Goal: Information Seeking & Learning: Learn about a topic

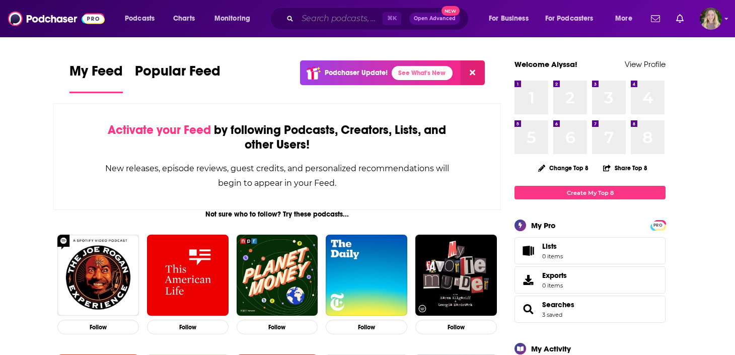
click at [351, 15] on input "Search podcasts, credits, & more..." at bounding box center [340, 19] width 85 height 16
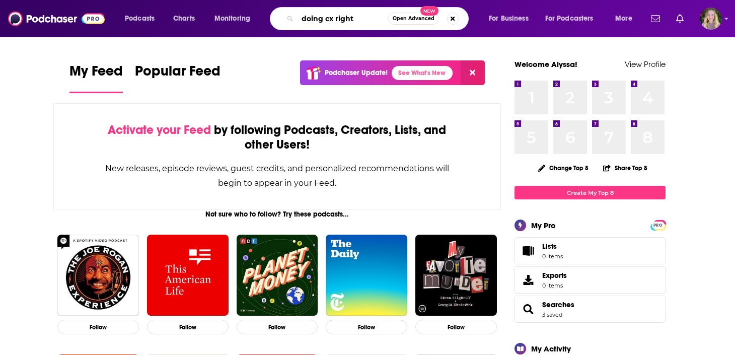
type input "doing cx right"
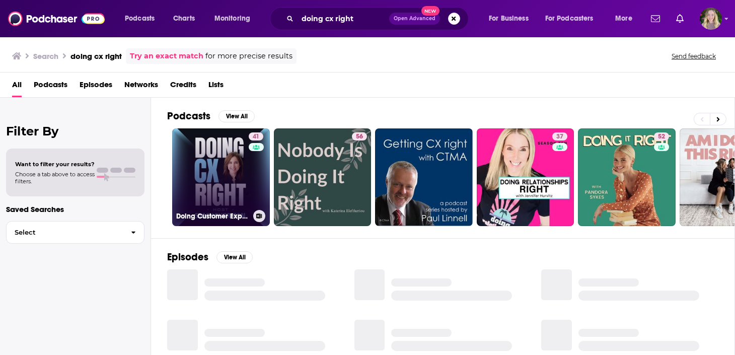
click at [227, 193] on link "41 Doing Customer Experience Right‬ with [PERSON_NAME]" at bounding box center [221, 177] width 98 height 98
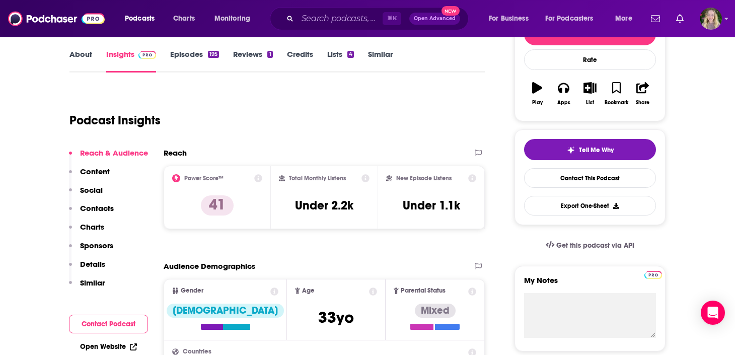
scroll to position [145, 0]
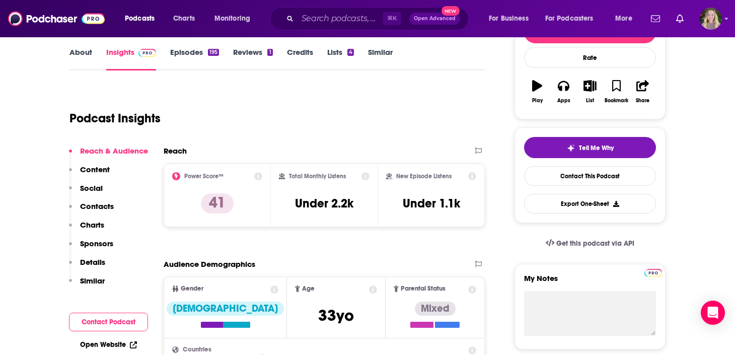
click at [364, 176] on icon at bounding box center [366, 176] width 8 height 8
click at [230, 127] on div "Podcast Insights" at bounding box center [272, 112] width 407 height 51
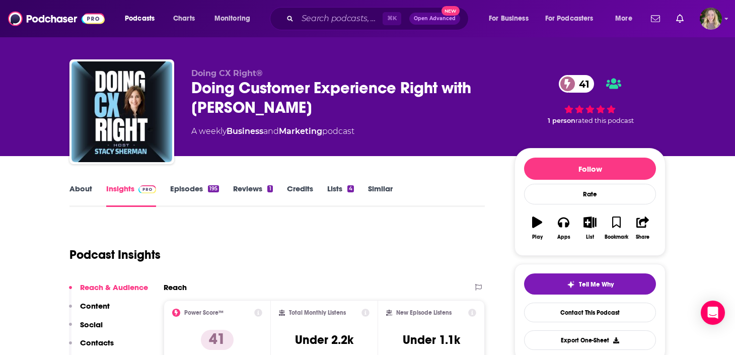
scroll to position [0, 0]
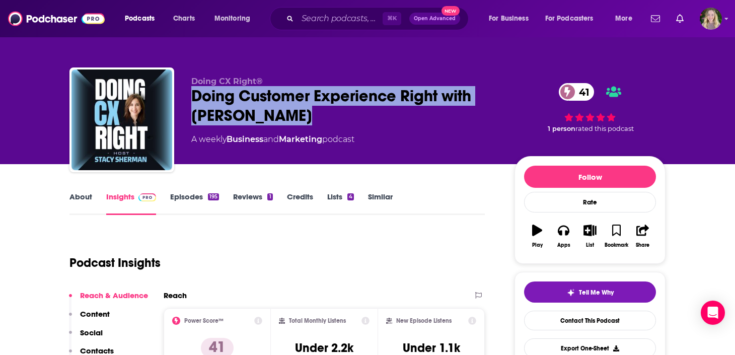
drag, startPoint x: 326, startPoint y: 117, endPoint x: 181, endPoint y: 97, distance: 146.3
click at [181, 97] on div "Doing CX Right®‬ Doing Customer Experience Right‬ with [PERSON_NAME] 41 A weekl…" at bounding box center [367, 121] width 596 height 109
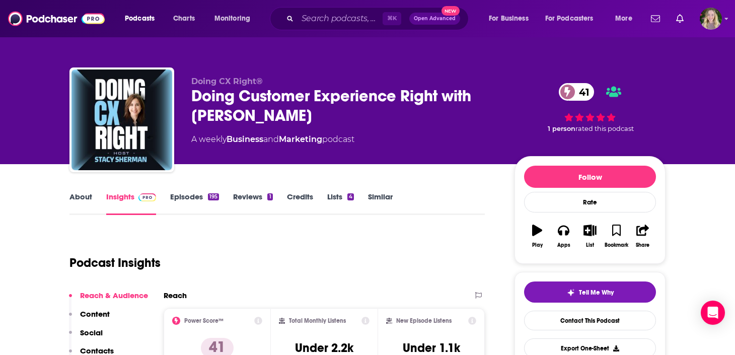
click at [206, 97] on div "Doing Customer Experience Right‬ with [PERSON_NAME] 41" at bounding box center [344, 105] width 307 height 39
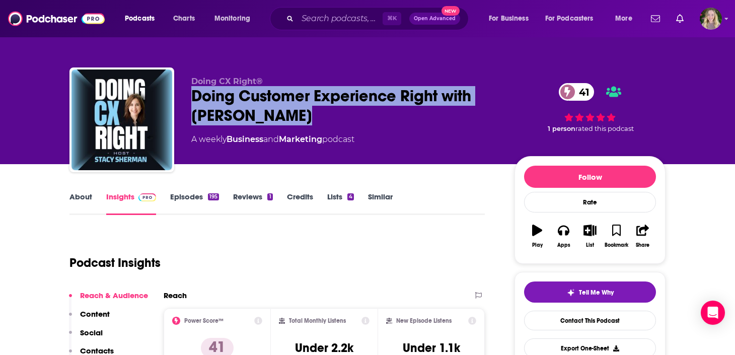
drag, startPoint x: 192, startPoint y: 94, endPoint x: 334, endPoint y: 119, distance: 144.2
click at [334, 119] on div "Doing Customer Experience Right‬ with [PERSON_NAME] 41" at bounding box center [344, 105] width 307 height 39
copy h2 "Doing Customer Experience Right‬ with [PERSON_NAME]"
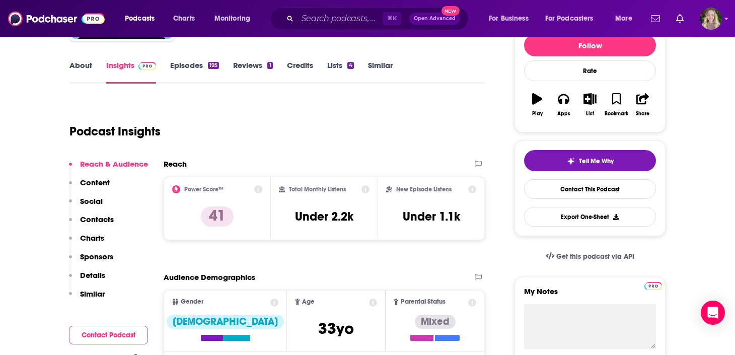
scroll to position [139, 0]
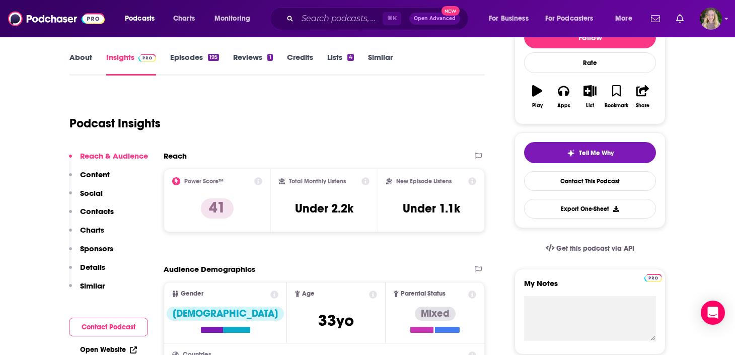
click at [75, 60] on link "About" at bounding box center [80, 63] width 23 height 23
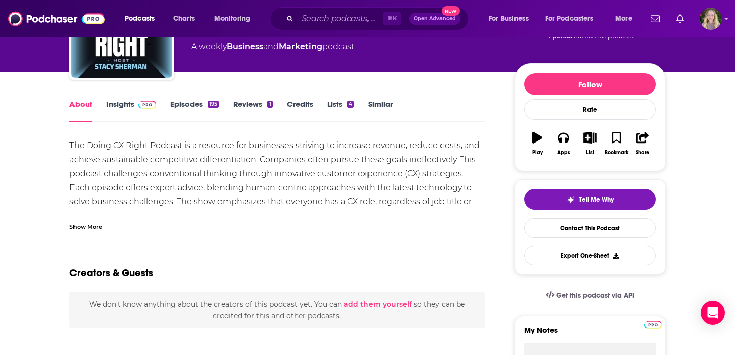
scroll to position [95, 0]
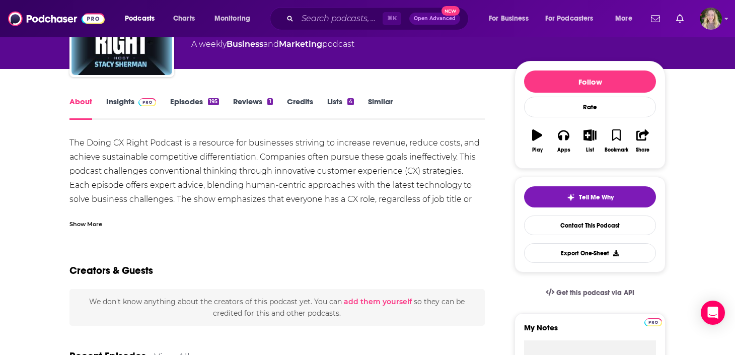
click at [86, 227] on div "Show More" at bounding box center [85, 224] width 33 height 10
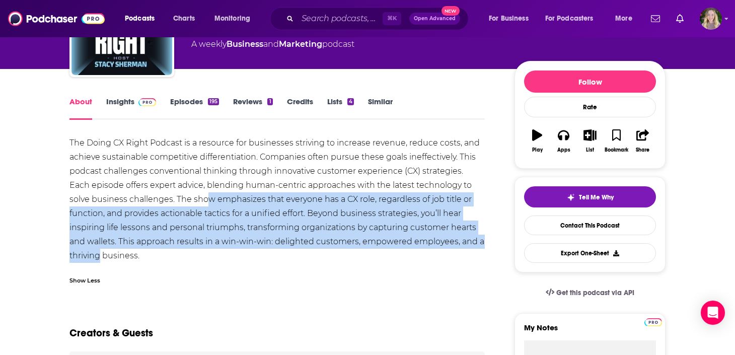
drag, startPoint x: 475, startPoint y: 244, endPoint x: 185, endPoint y: 193, distance: 294.5
click at [185, 193] on div "The Doing CX Right Podcast is a resource for businesses striving to increase re…" at bounding box center [276, 199] width 415 height 127
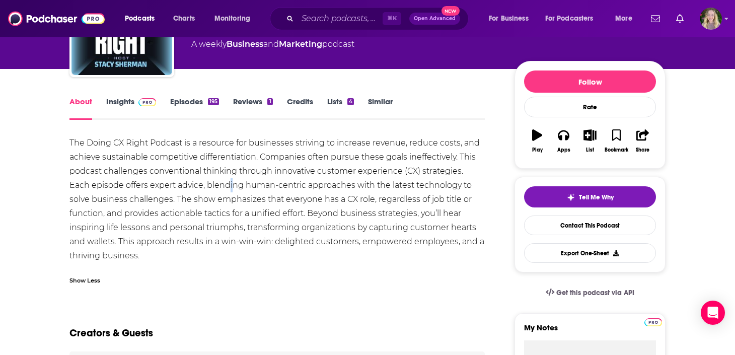
click at [208, 182] on div "The Doing CX Right Podcast is a resource for businesses striving to increase re…" at bounding box center [276, 199] width 415 height 127
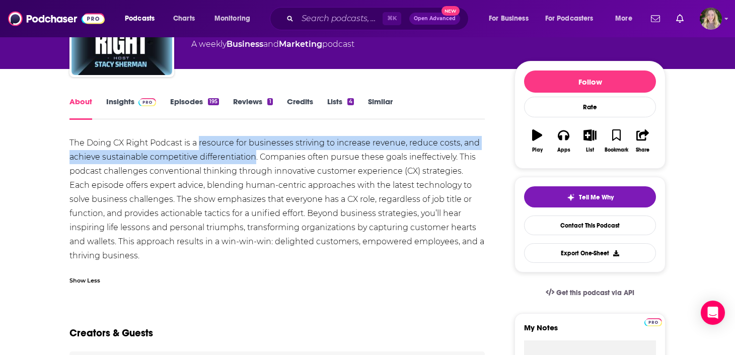
drag, startPoint x: 199, startPoint y: 144, endPoint x: 255, endPoint y: 161, distance: 58.0
click at [255, 161] on div "The Doing CX Right Podcast is a resource for businesses striving to increase re…" at bounding box center [276, 199] width 415 height 127
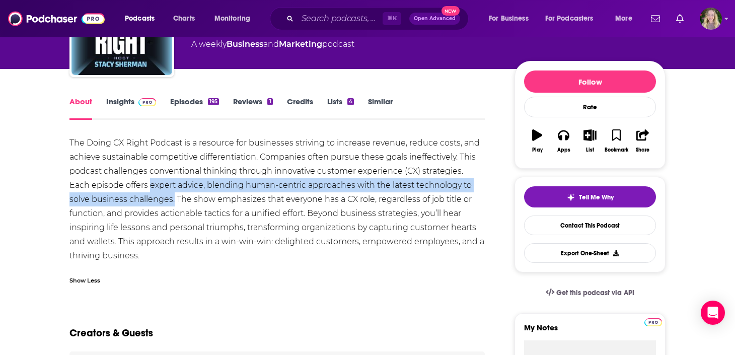
drag, startPoint x: 128, startPoint y: 186, endPoint x: 151, endPoint y: 204, distance: 29.0
click at [151, 204] on div "The Doing CX Right Podcast is a resource for businesses striving to increase re…" at bounding box center [276, 199] width 415 height 127
copy div "expert advice, blending human-centric approaches with the latest technology to …"
